Goal: Check status: Check status

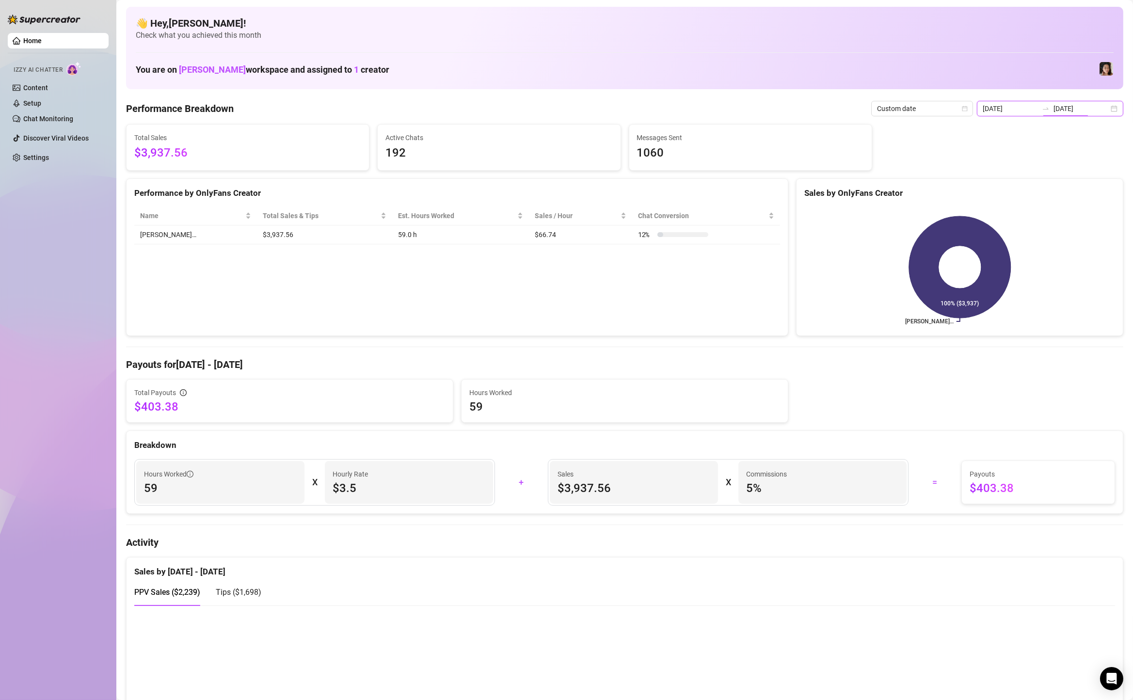
click at [1084, 112] on input "[DATE]" at bounding box center [1080, 108] width 55 height 11
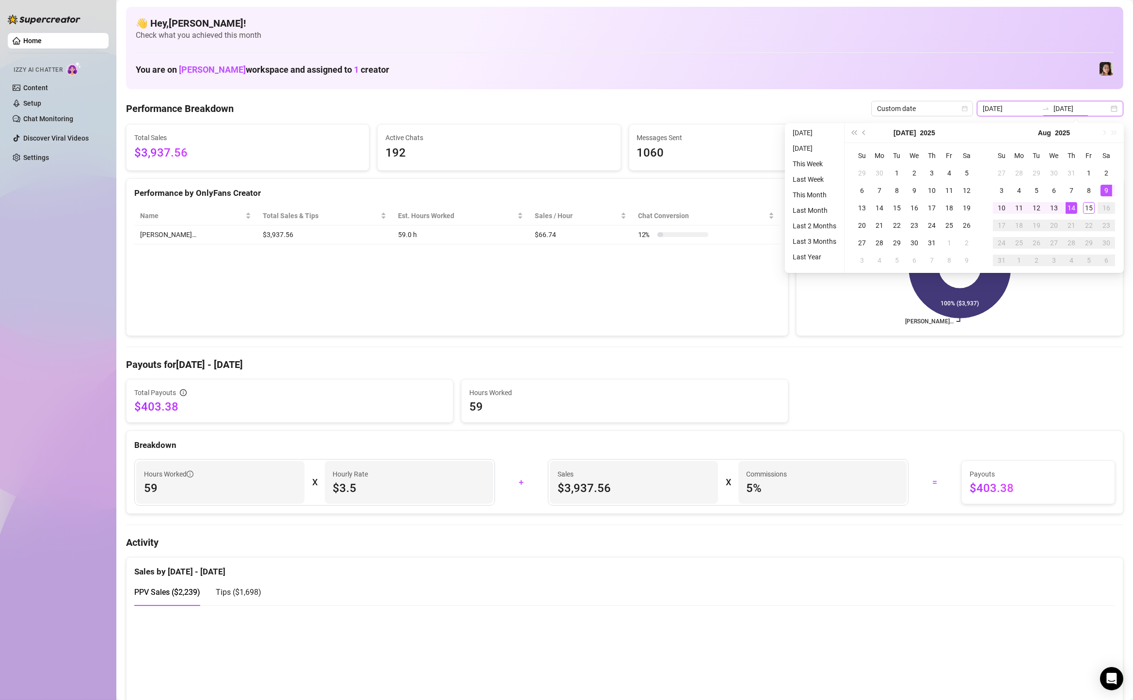
type input "[DATE]"
click at [1105, 193] on div "9" at bounding box center [1106, 191] width 12 height 12
type input "[DATE]"
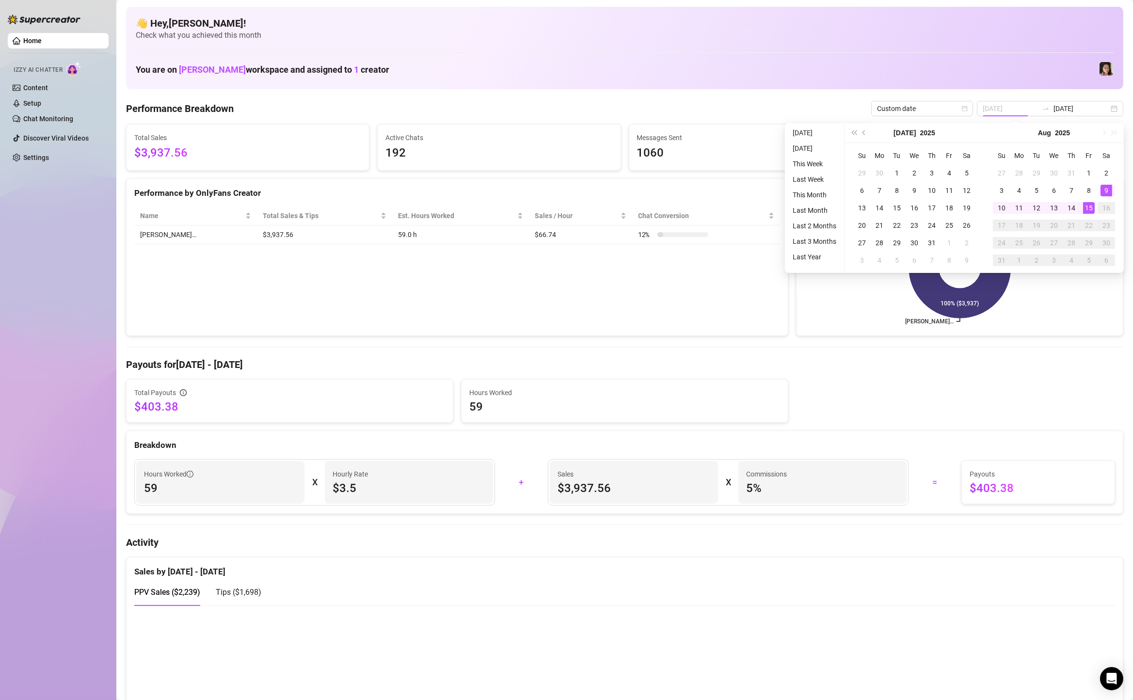
click at [1093, 209] on div "15" at bounding box center [1089, 208] width 12 height 12
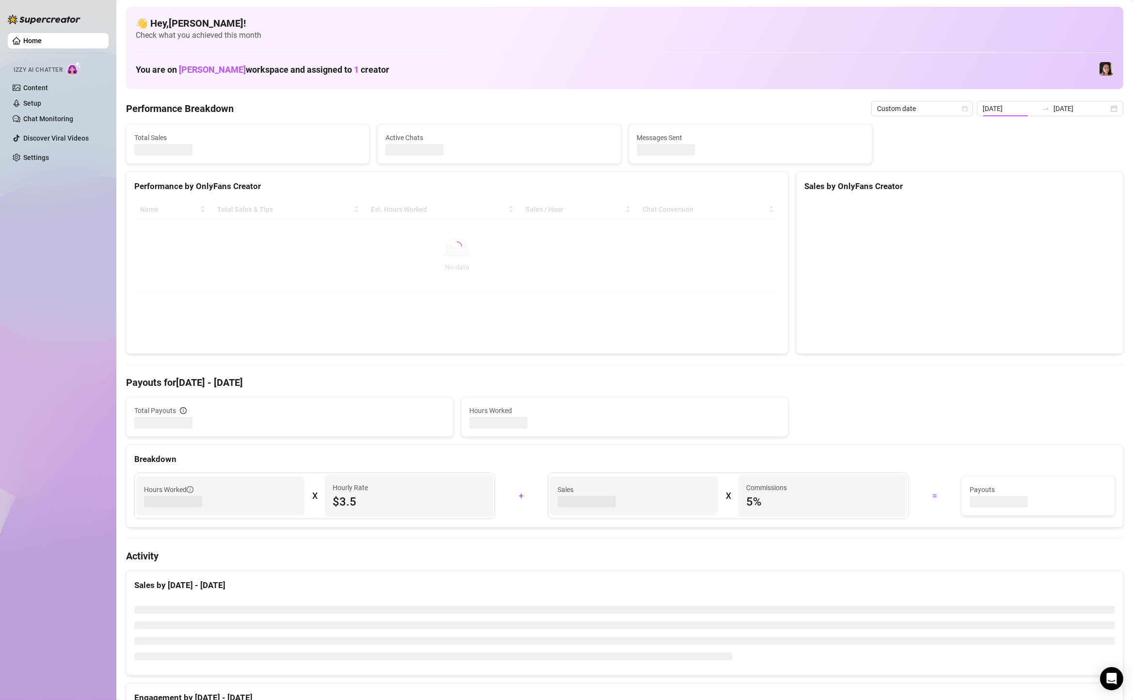
type input "[DATE]"
